Goal: Task Accomplishment & Management: Manage account settings

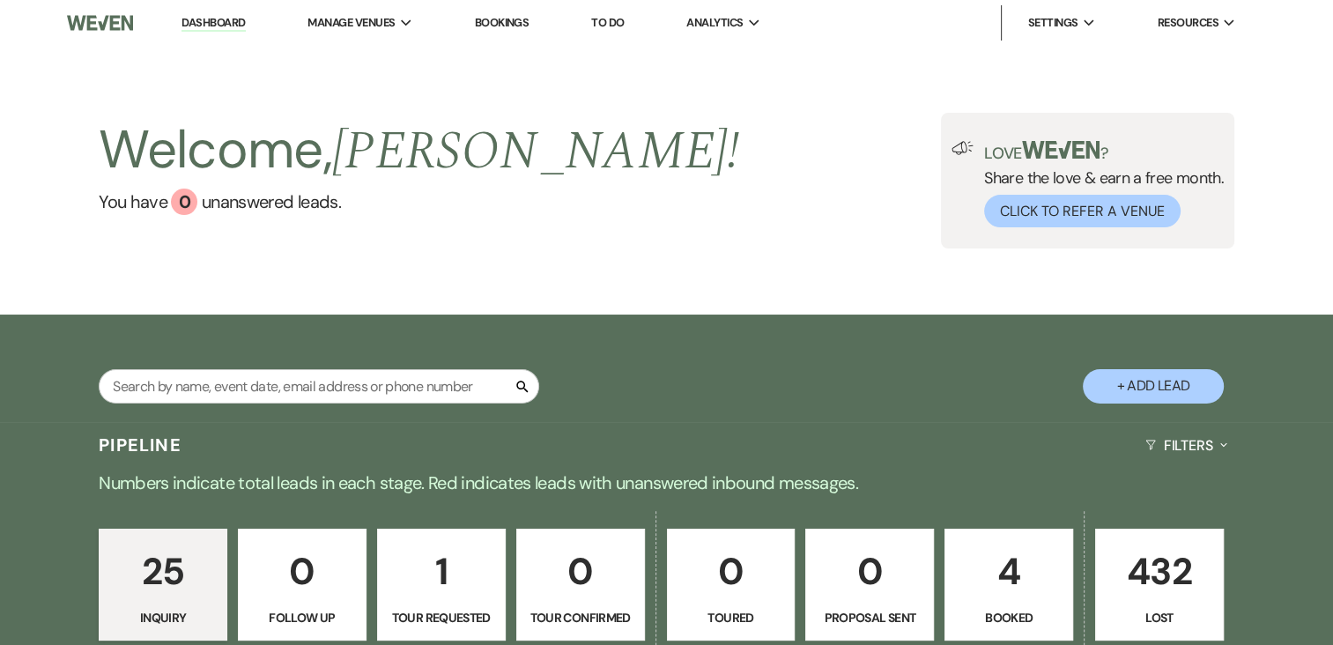
scroll to position [264, 0]
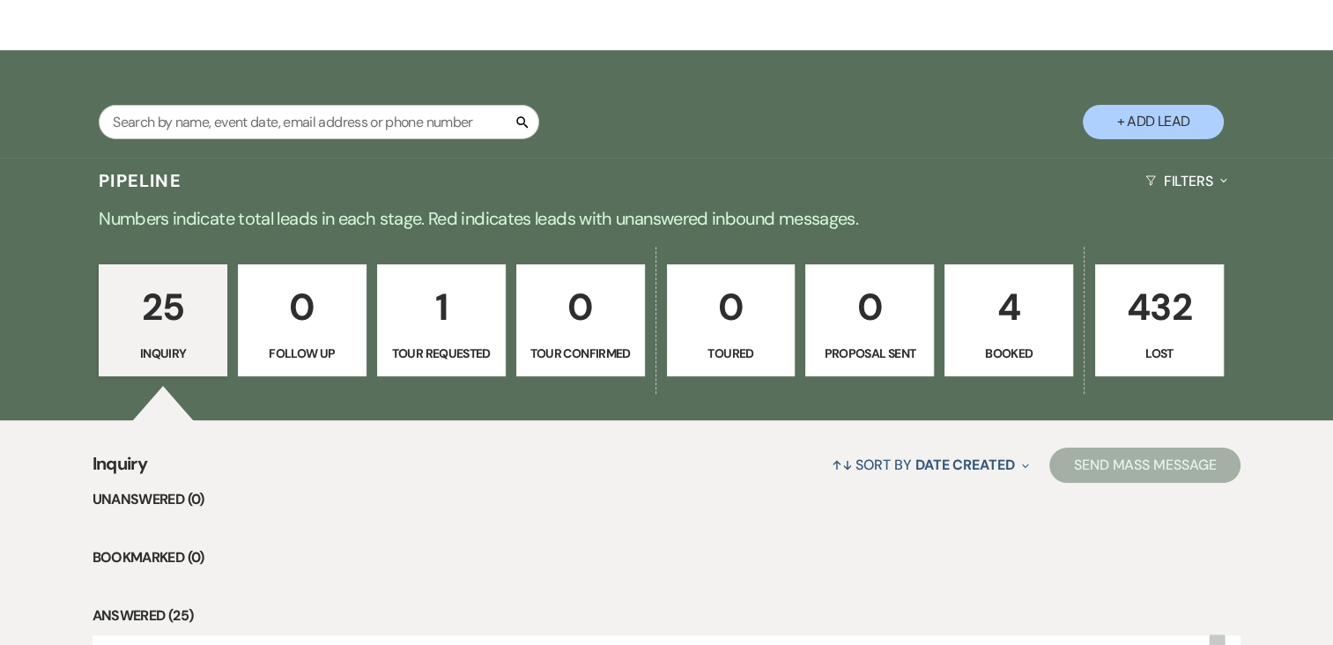
click at [443, 297] on p "1" at bounding box center [442, 307] width 106 height 59
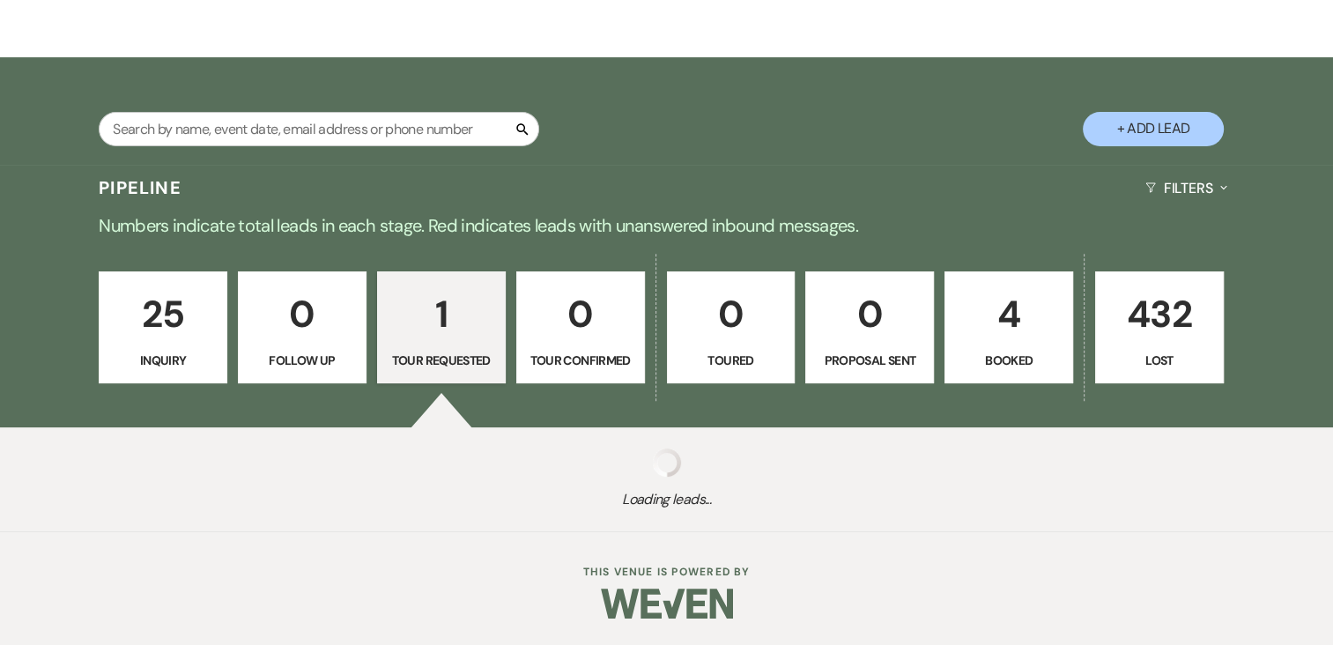
select select "2"
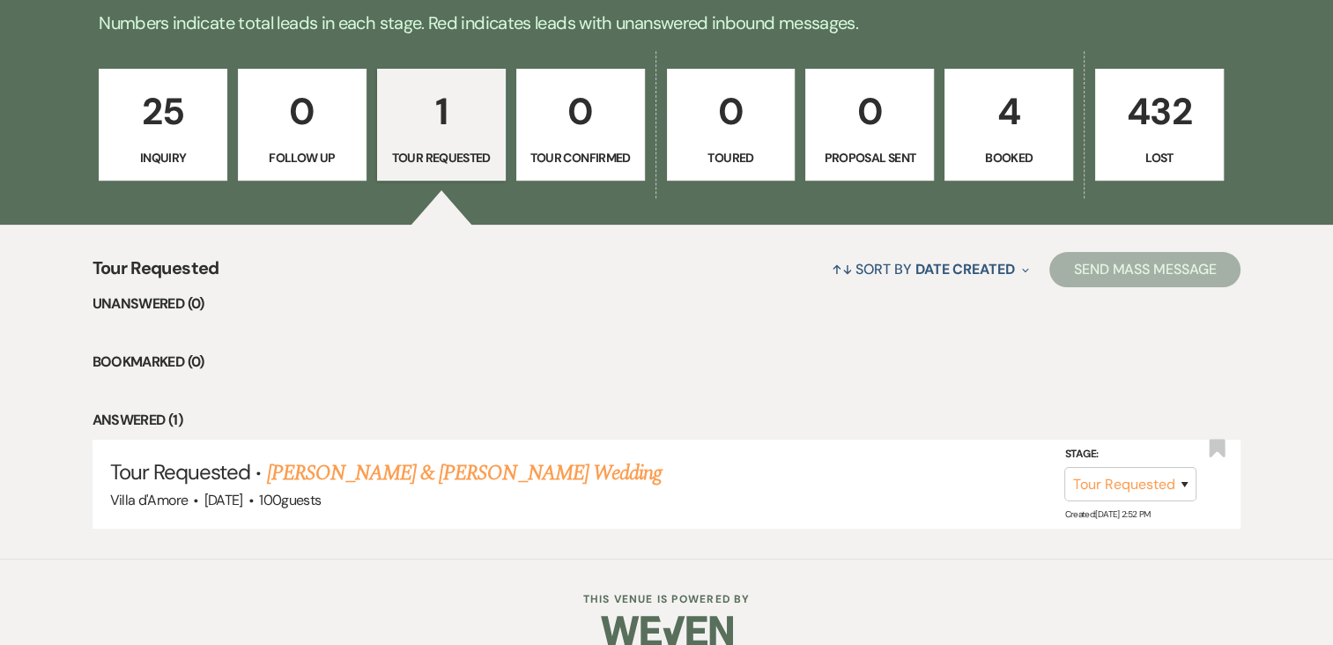
scroll to position [486, 0]
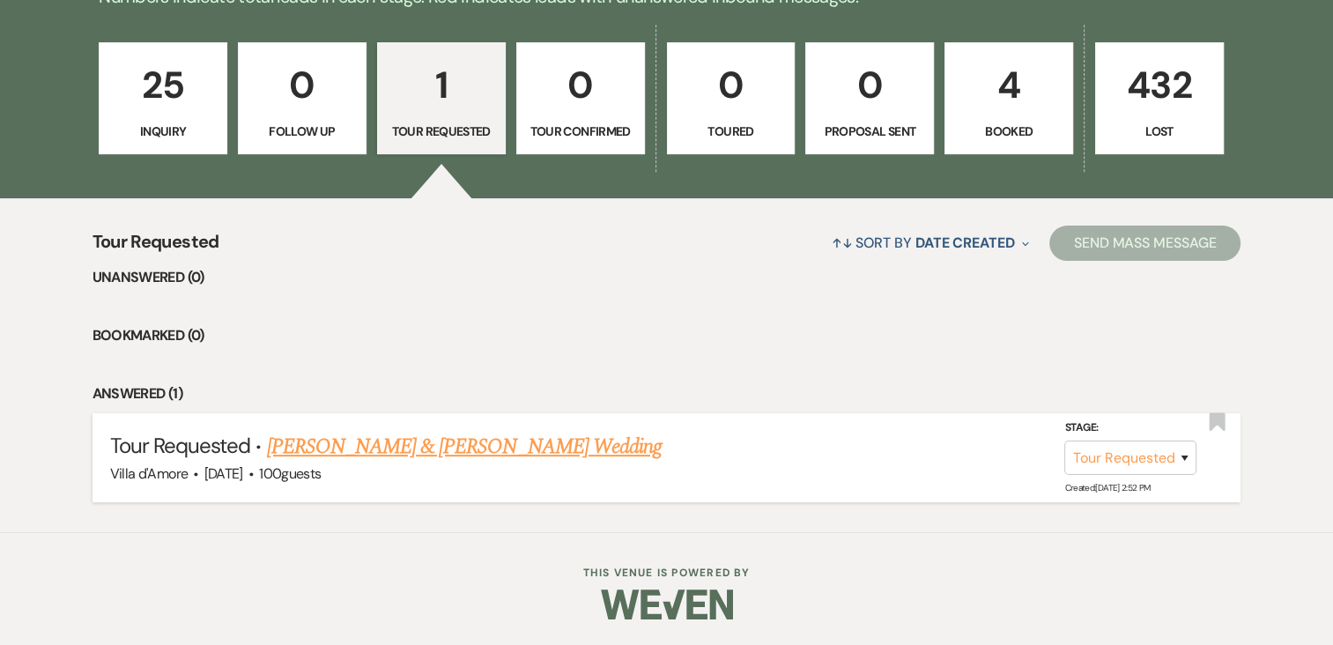
click at [441, 445] on link "[PERSON_NAME] & [PERSON_NAME] Wedding" at bounding box center [464, 447] width 395 height 32
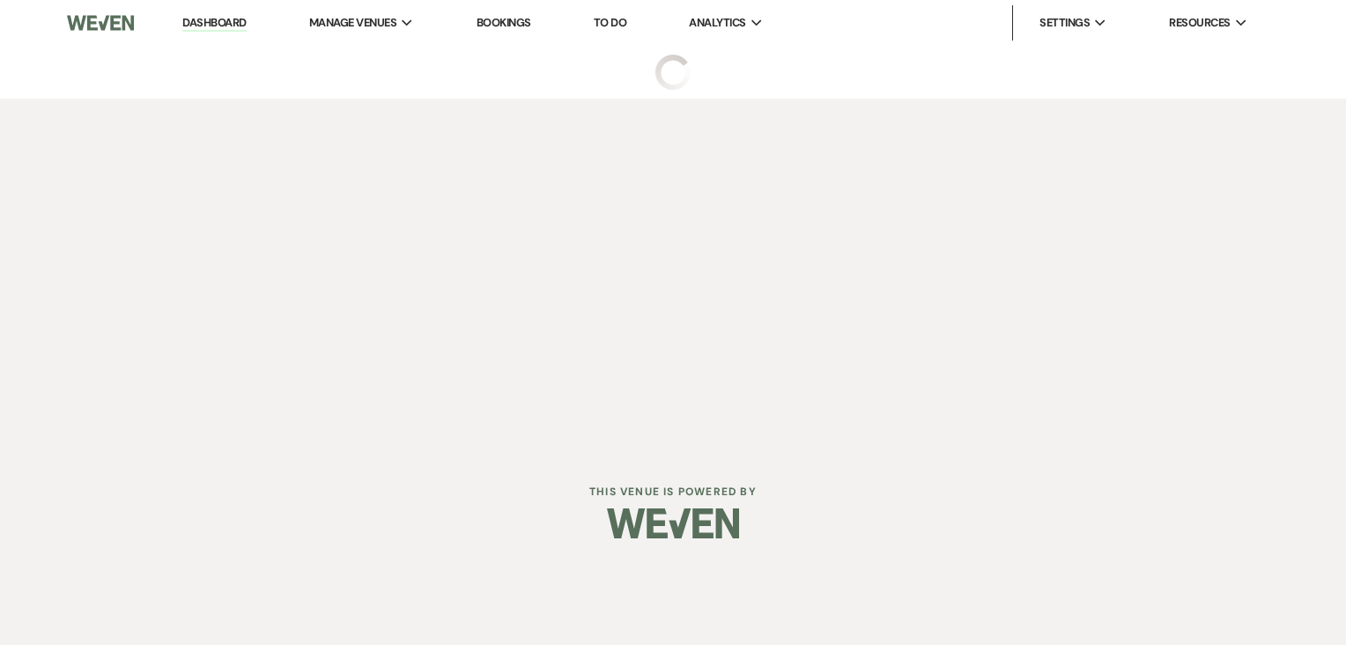
select select "2"
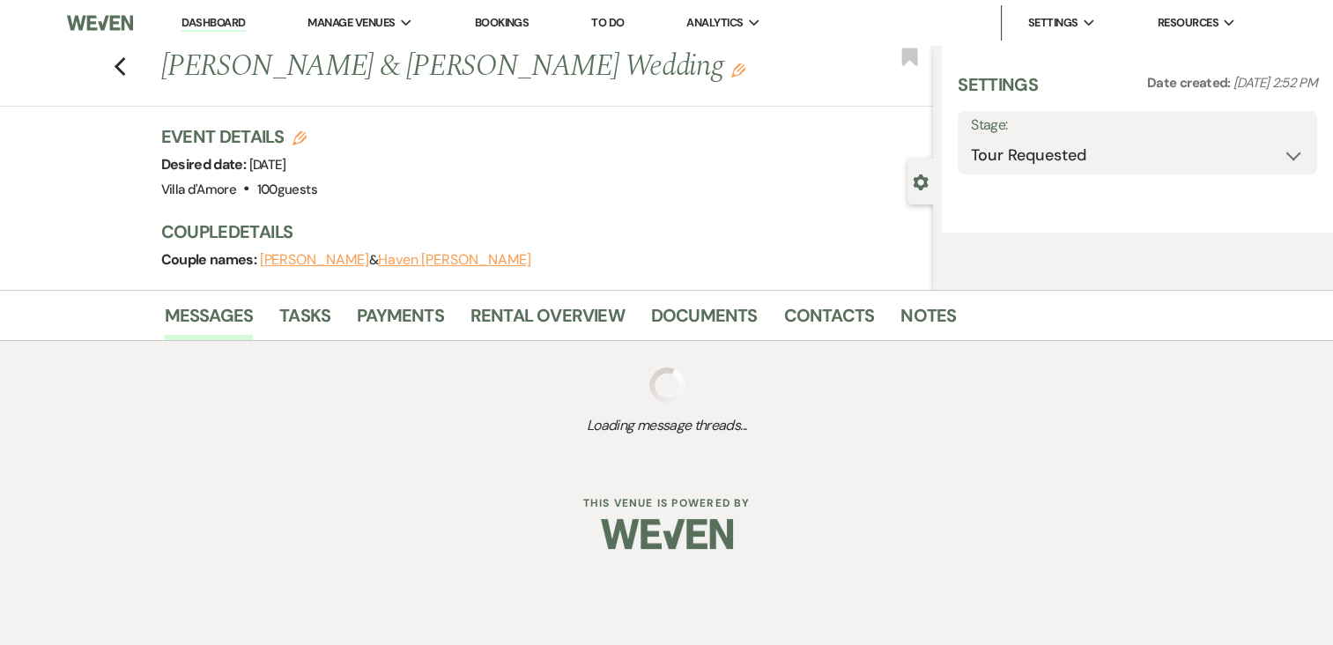
select select "6"
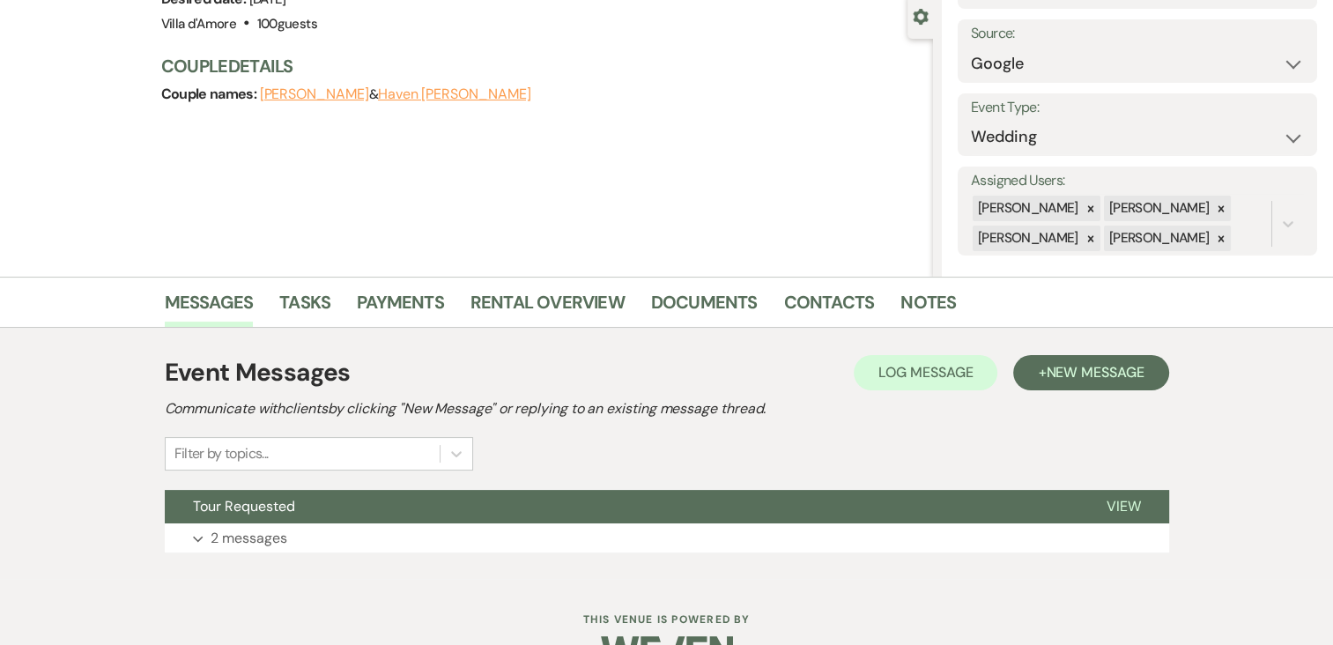
scroll to position [212, 0]
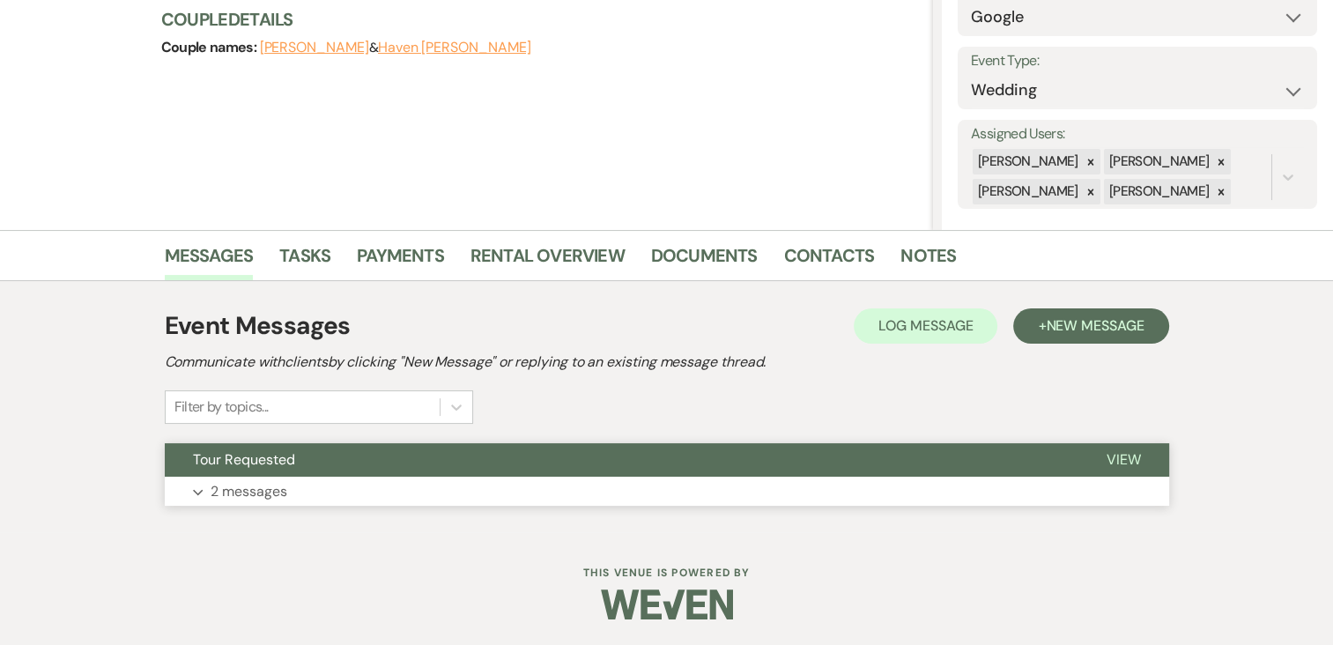
click at [256, 484] on p "2 messages" at bounding box center [249, 491] width 77 height 23
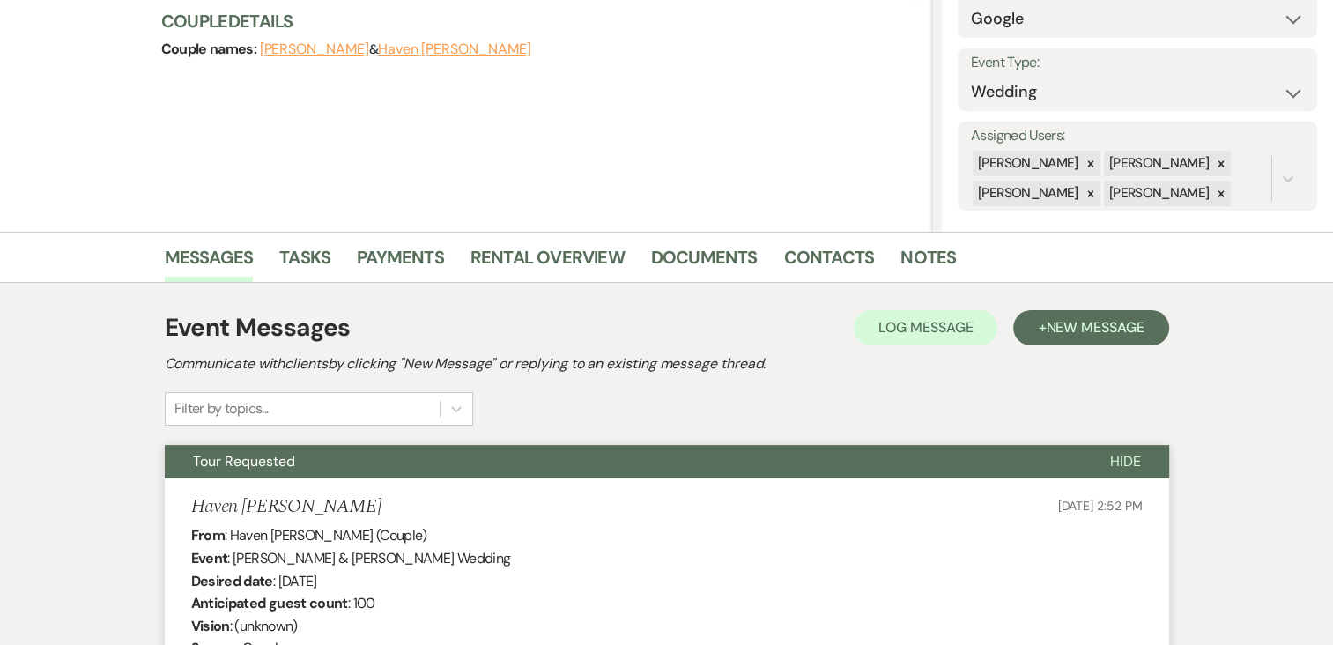
scroll to position [0, 0]
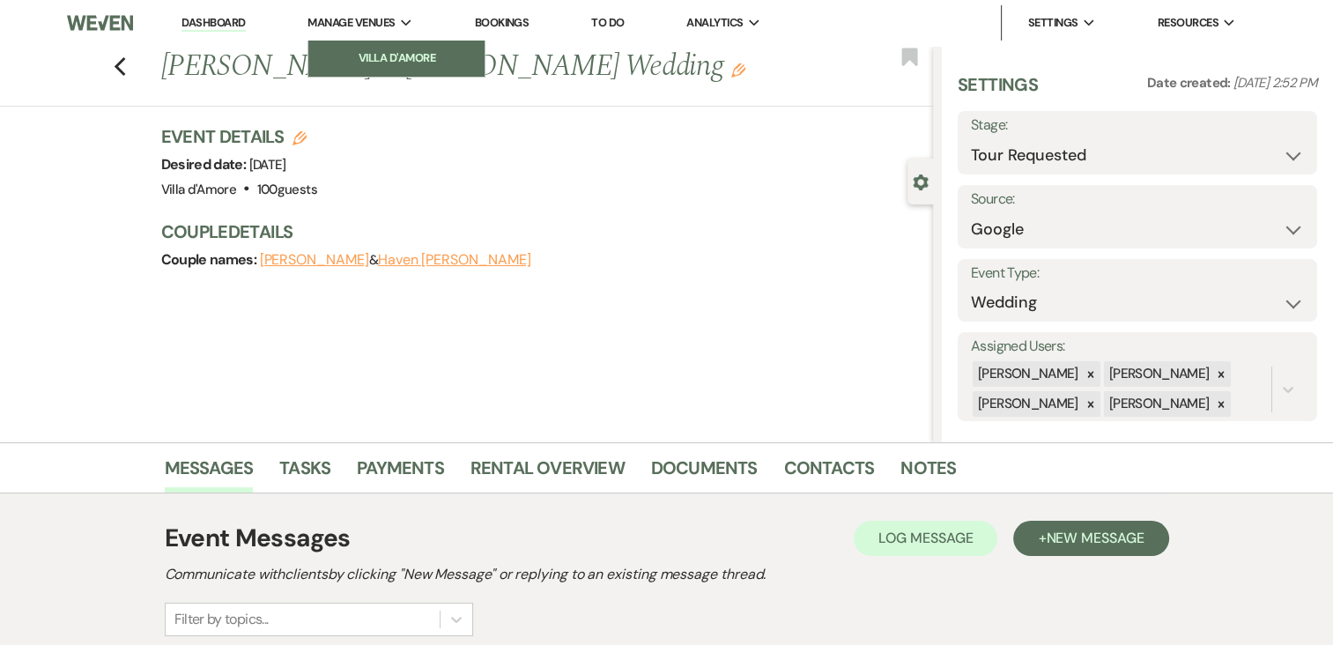
click at [376, 58] on li "Villa d'Amore" at bounding box center [396, 58] width 159 height 18
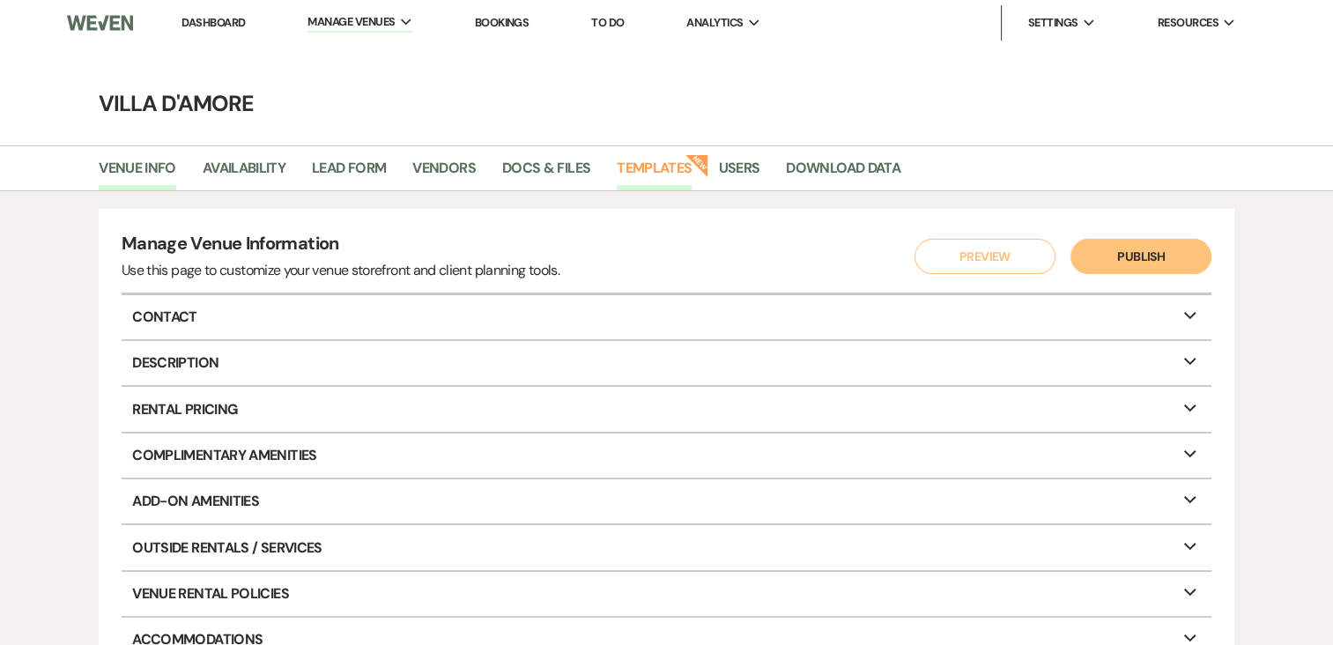
click at [677, 160] on link "Templates" at bounding box center [654, 173] width 75 height 33
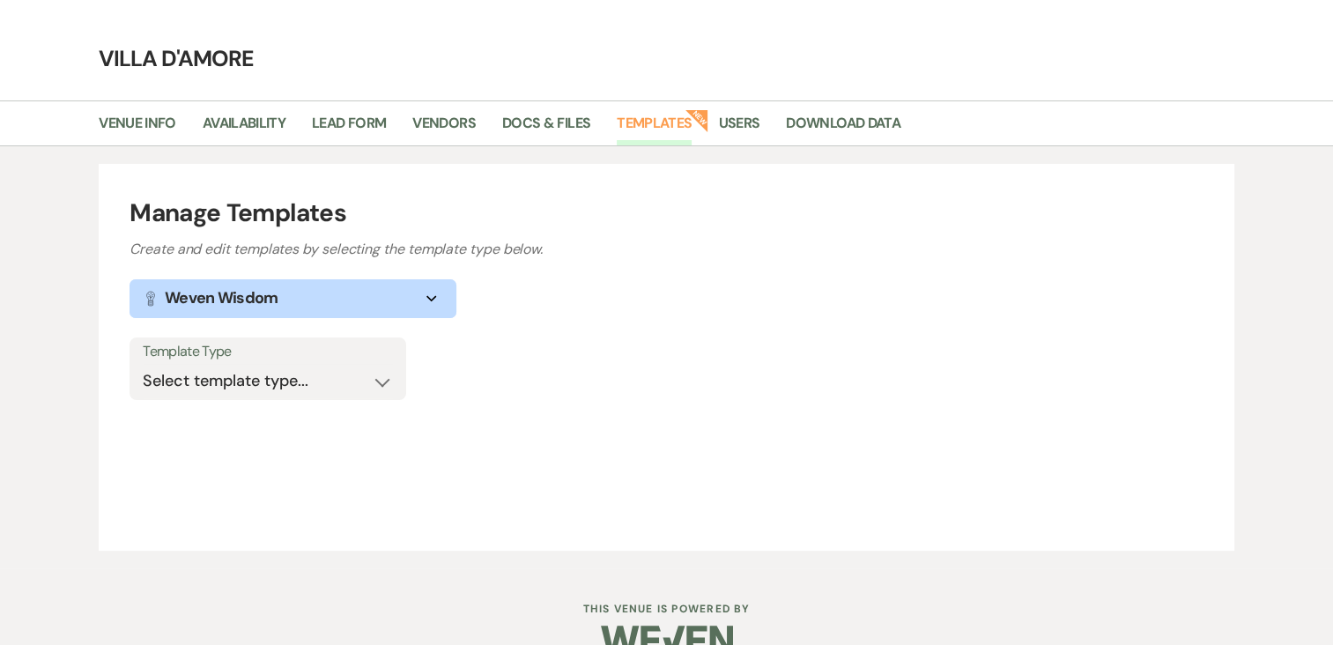
scroll to position [81, 0]
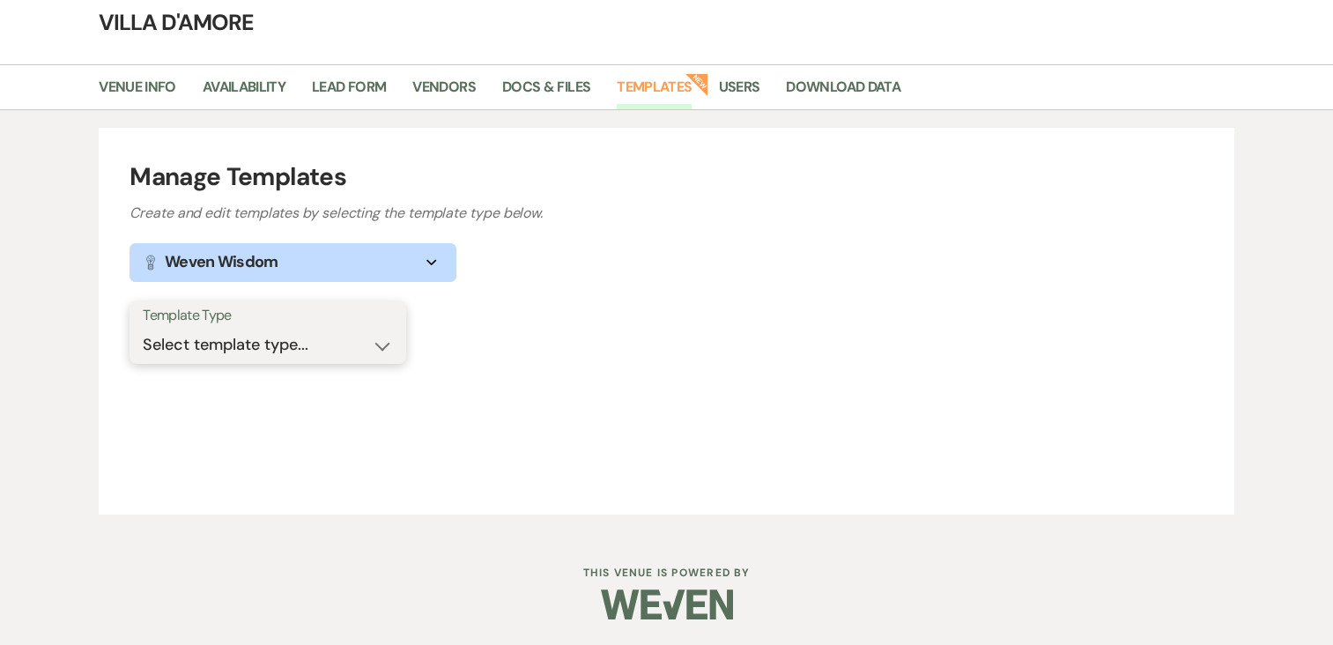
click at [242, 337] on select "Select template type... Task List Message Templates Payment Plan Inventory Item…" at bounding box center [268, 345] width 250 height 34
select select "Message Templates"
click at [143, 328] on select "Select template type... Task List Message Templates Payment Plan Inventory Item…" at bounding box center [268, 345] width 250 height 34
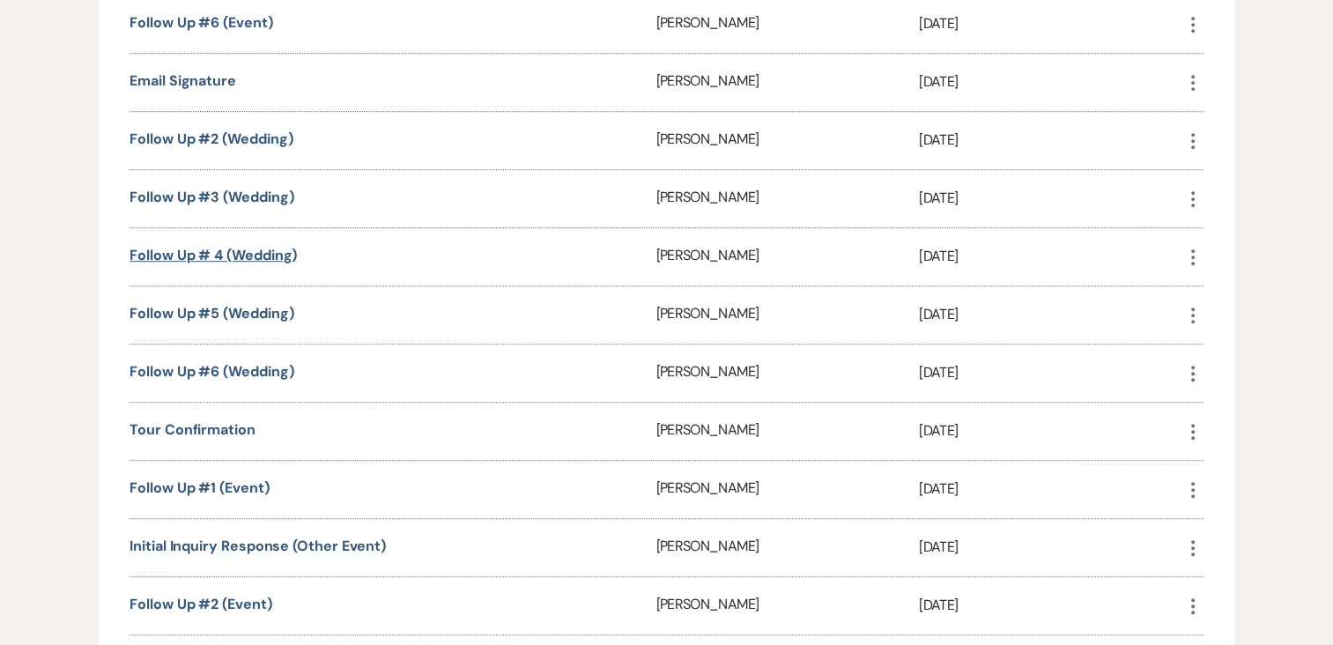
scroll to position [1050, 0]
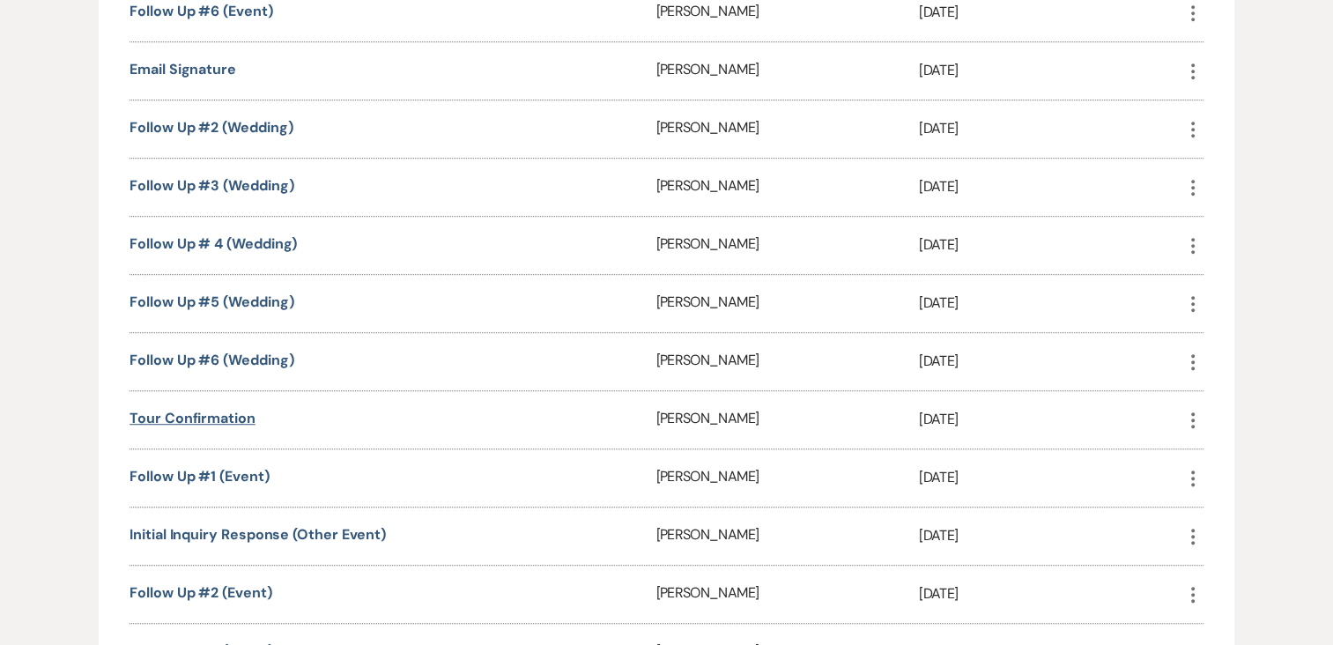
click at [203, 409] on link "Tour confirmation" at bounding box center [193, 418] width 126 height 19
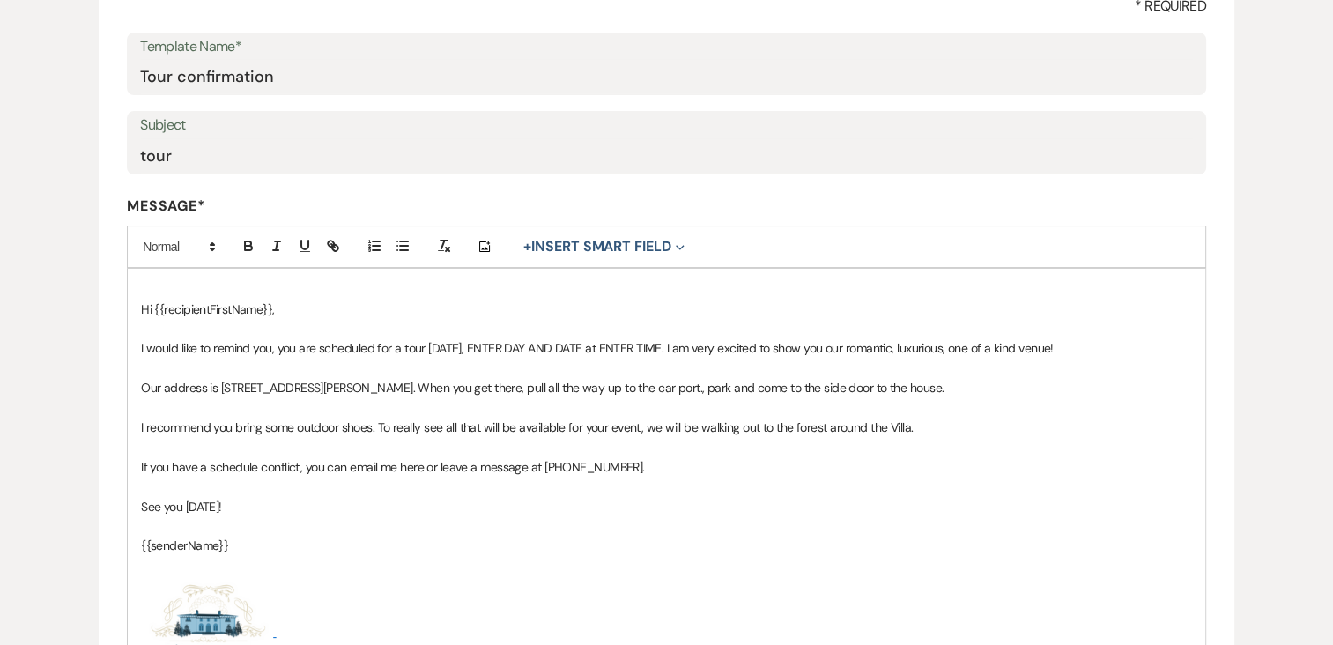
scroll to position [352, 0]
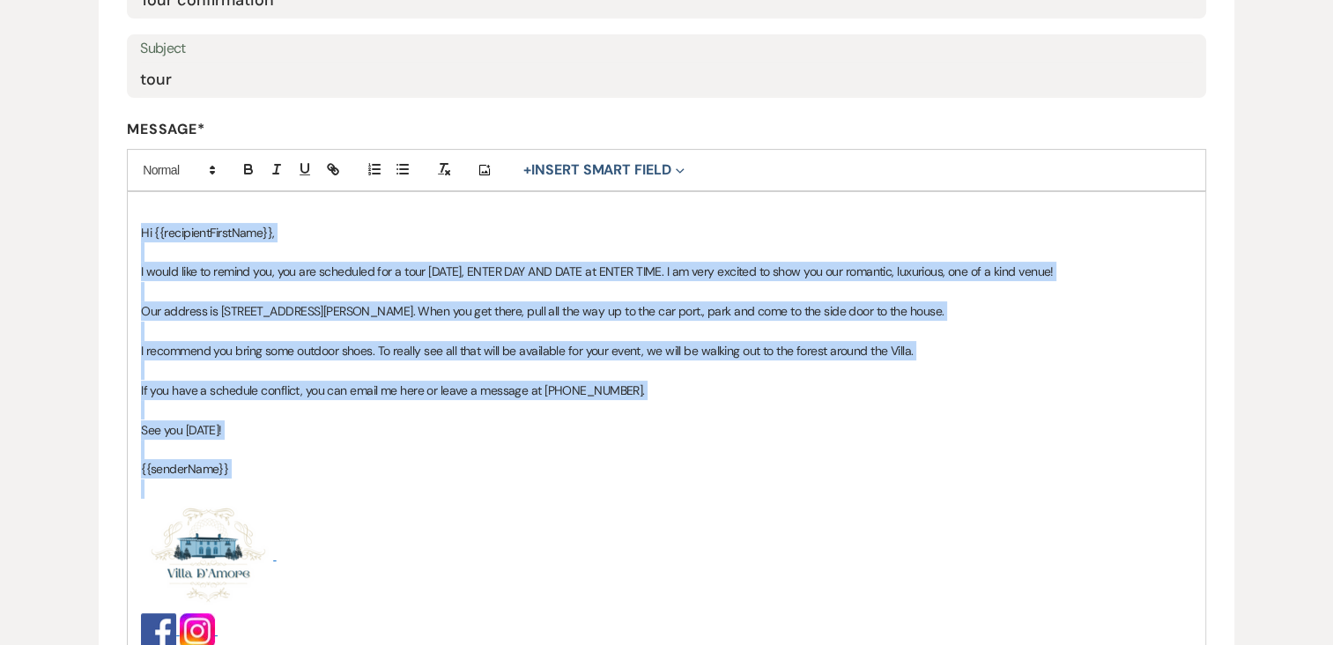
drag, startPoint x: 134, startPoint y: 227, endPoint x: 434, endPoint y: 483, distance: 393.8
click at [434, 483] on div "Hi {{recipientFirstName}}, I would like to remind you, you are scheduled for a …" at bounding box center [667, 425] width 1078 height 467
copy div "Hi {{recipientFirstName}}, I would like to remind you, you are scheduled for a …"
click at [1089, 413] on p at bounding box center [666, 409] width 1051 height 19
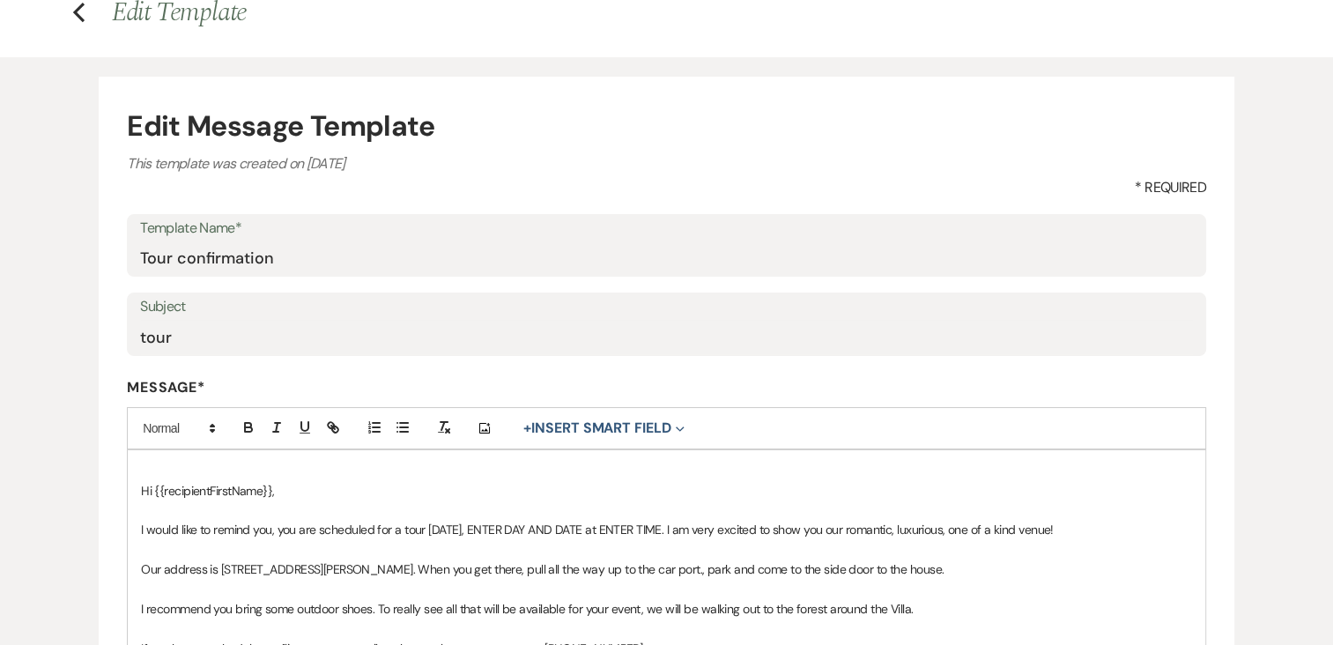
scroll to position [0, 0]
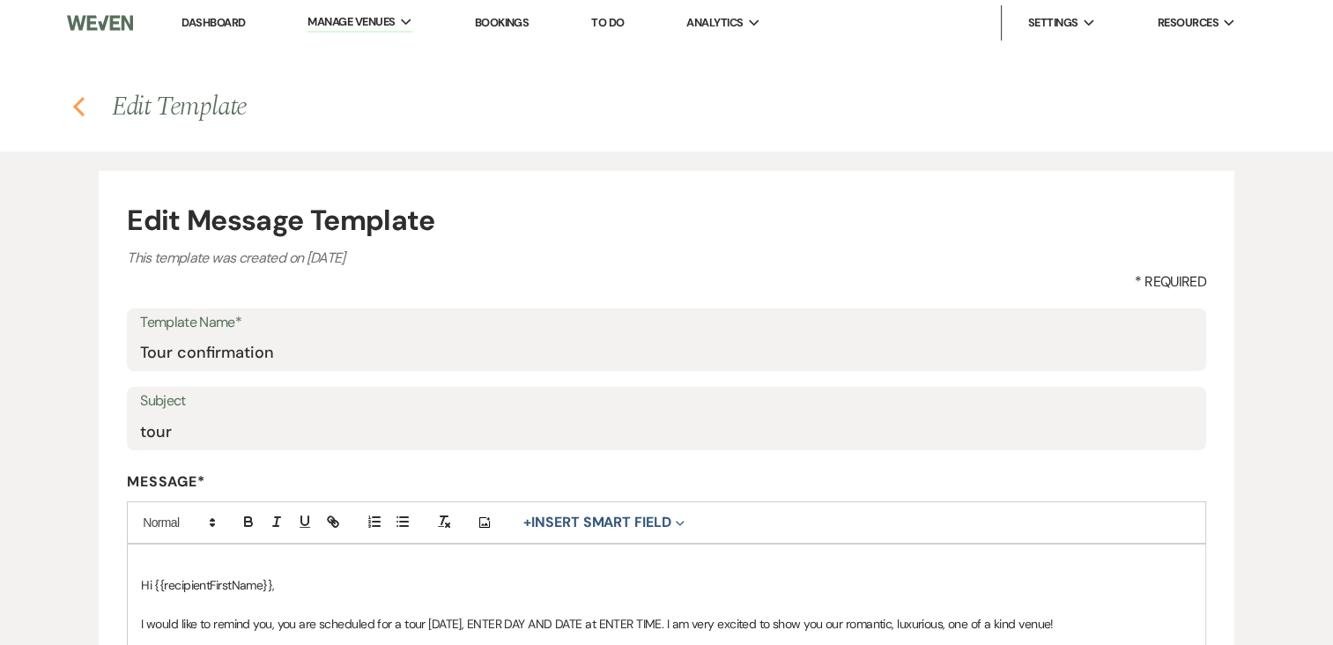
click at [81, 108] on icon "Previous" at bounding box center [78, 106] width 13 height 21
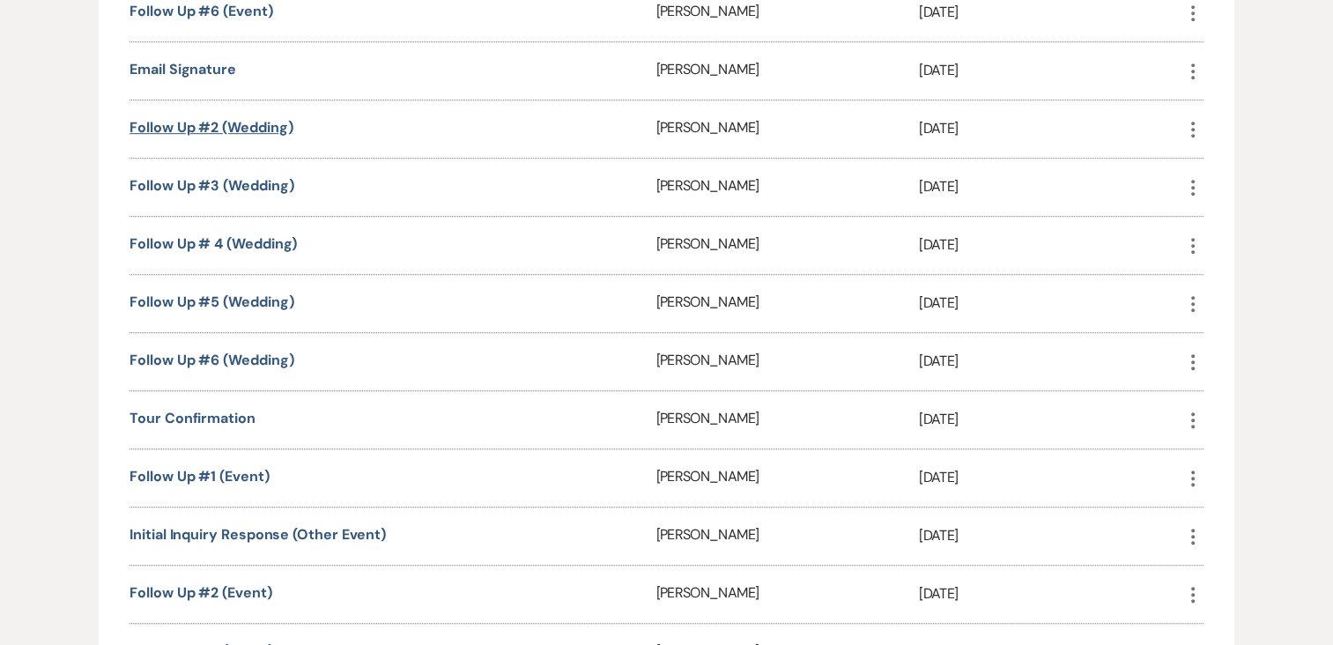
click at [188, 118] on link "follow up #2 (wedding)" at bounding box center [211, 127] width 163 height 19
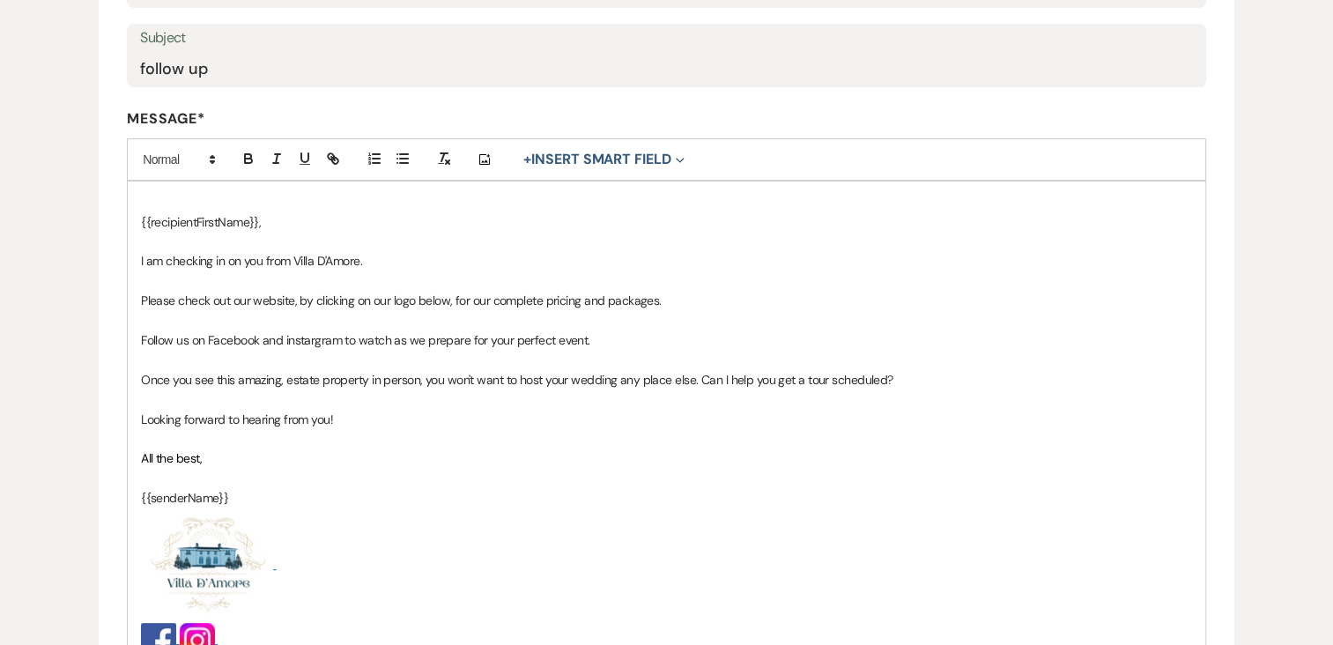
scroll to position [423, 0]
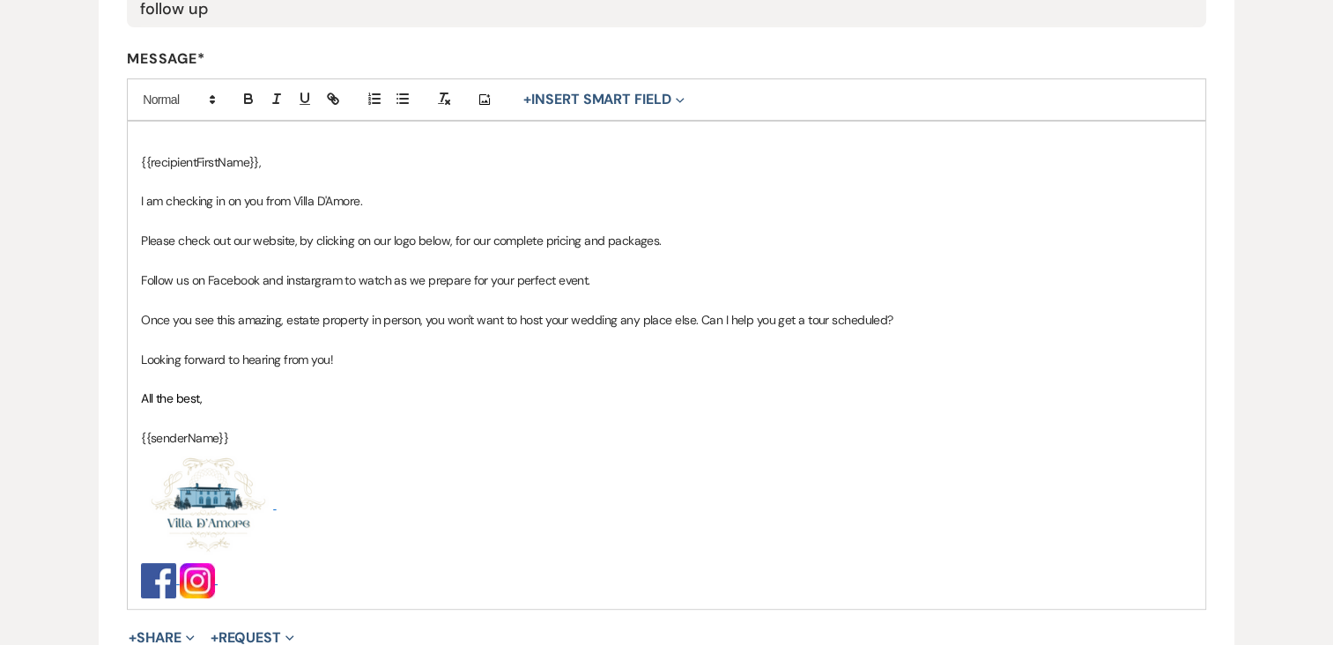
drag, startPoint x: 133, startPoint y: 197, endPoint x: 246, endPoint y: 403, distance: 234.2
click at [246, 403] on div "{{recipientFirstName}}, I am checking in on you from Villa D'Amore. Please chec…" at bounding box center [667, 365] width 1078 height 486
copy div "I am checking in on you from Villa D'Amore. Please check out our website, by cl…"
